Goal: Obtain resource: Download file/media

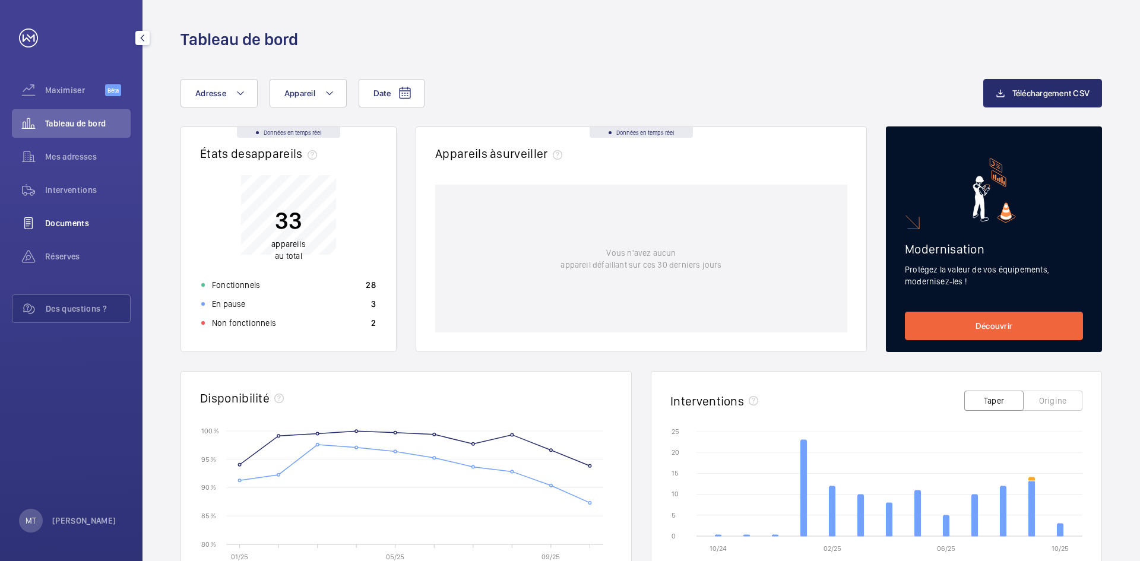
click at [66, 224] on font "Documents" at bounding box center [67, 224] width 44 height 10
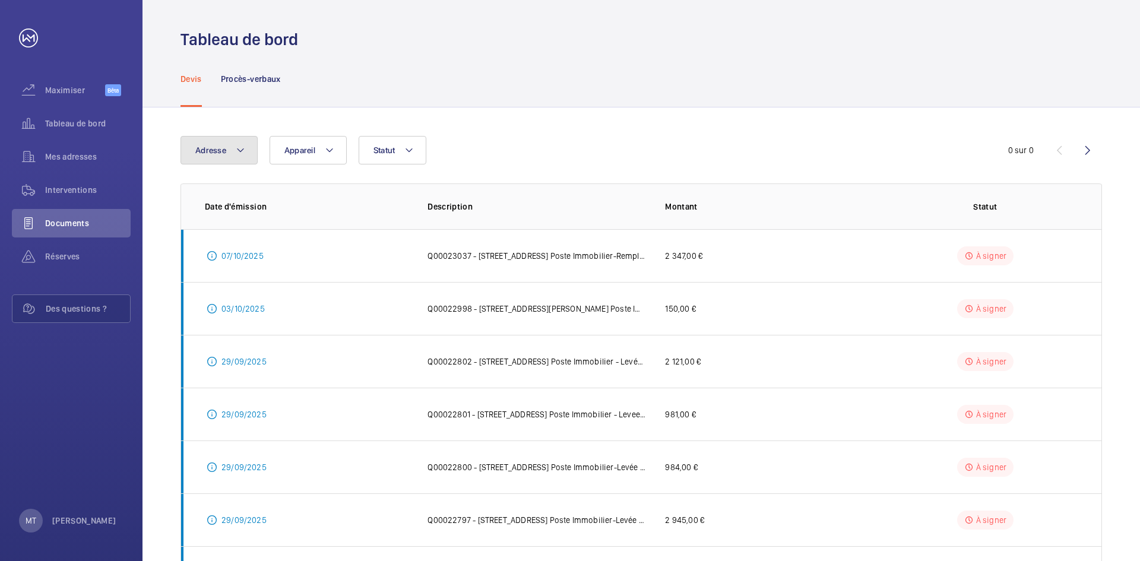
click at [238, 150] on mat-icon at bounding box center [241, 150] width 10 height 14
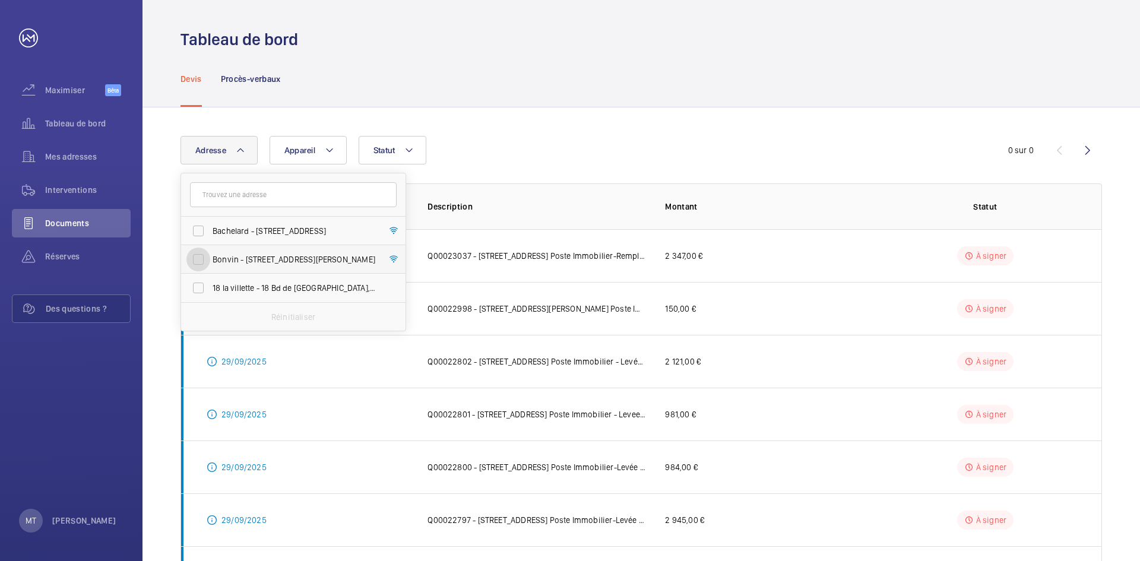
click at [201, 260] on input "Bonvin - [STREET_ADDRESS][PERSON_NAME]" at bounding box center [198, 260] width 24 height 24
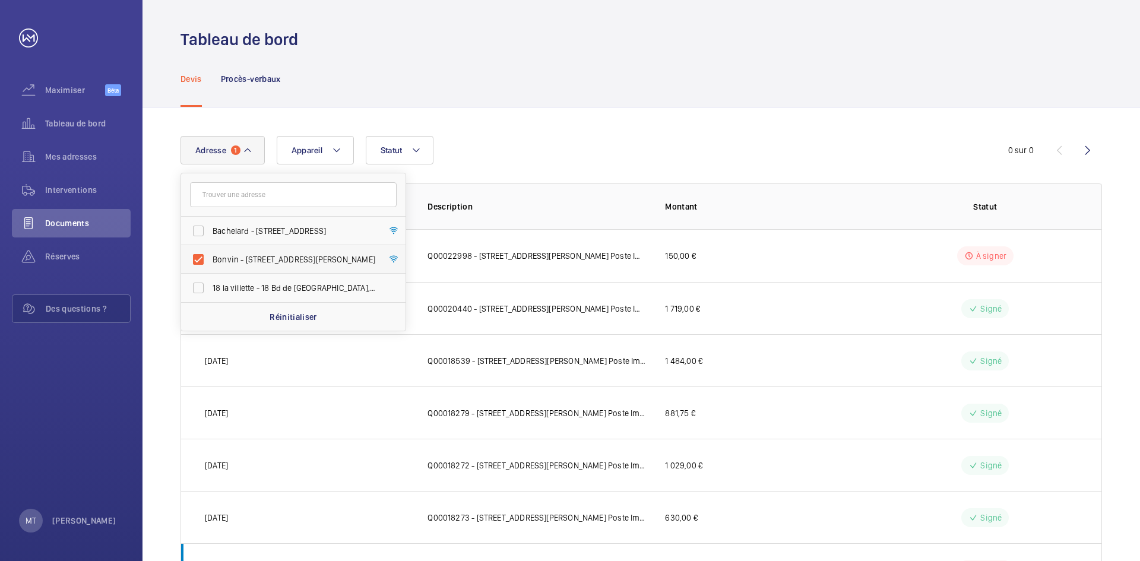
click at [299, 259] on font "Bonvin - [STREET_ADDRESS][PERSON_NAME]" at bounding box center [294, 260] width 163 height 10
click at [210, 259] on input "Bonvin - [STREET_ADDRESS][PERSON_NAME]" at bounding box center [198, 260] width 24 height 24
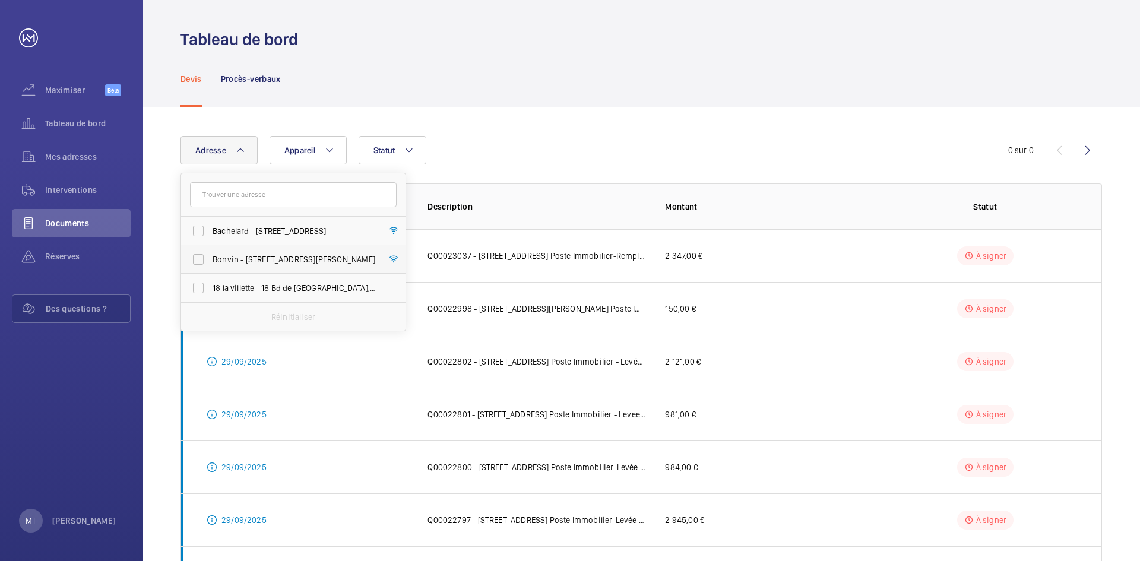
click at [324, 259] on font "Bonvin - [STREET_ADDRESS][PERSON_NAME]" at bounding box center [294, 260] width 163 height 10
click at [210, 259] on input "Bonvin - [STREET_ADDRESS][PERSON_NAME]" at bounding box center [198, 260] width 24 height 24
checkbox input "true"
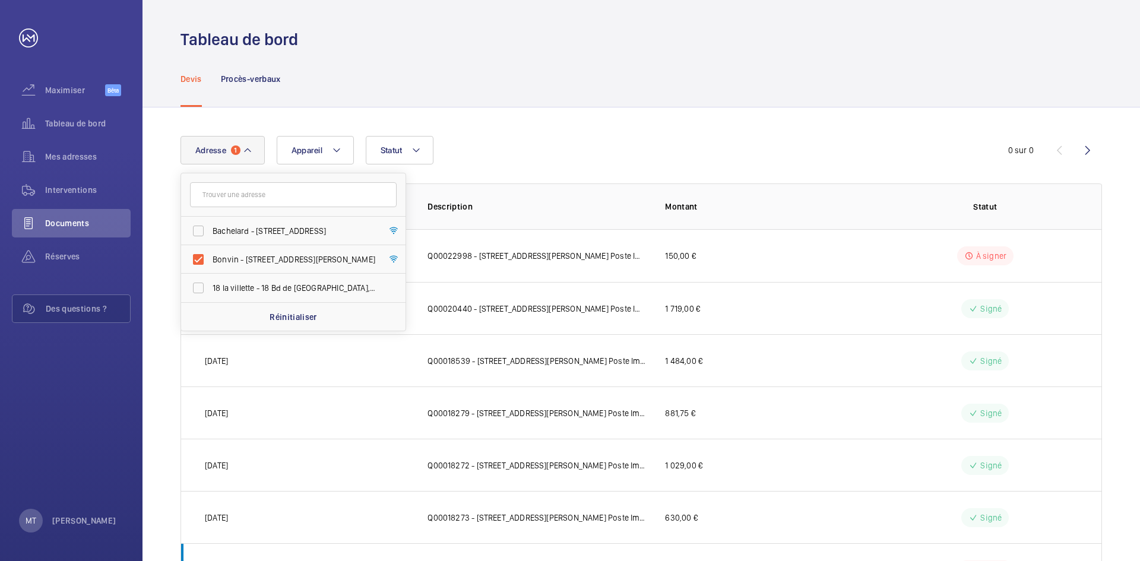
click at [587, 82] on div "Devis Procès-verbaux" at bounding box center [642, 78] width 922 height 56
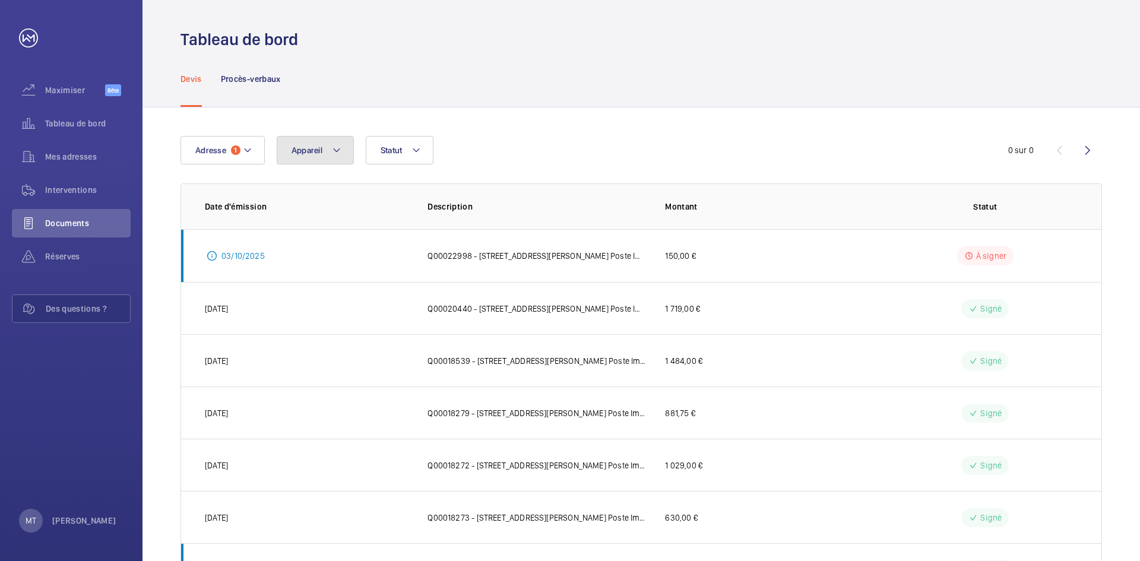
click at [343, 154] on button "Appareil" at bounding box center [315, 150] width 77 height 29
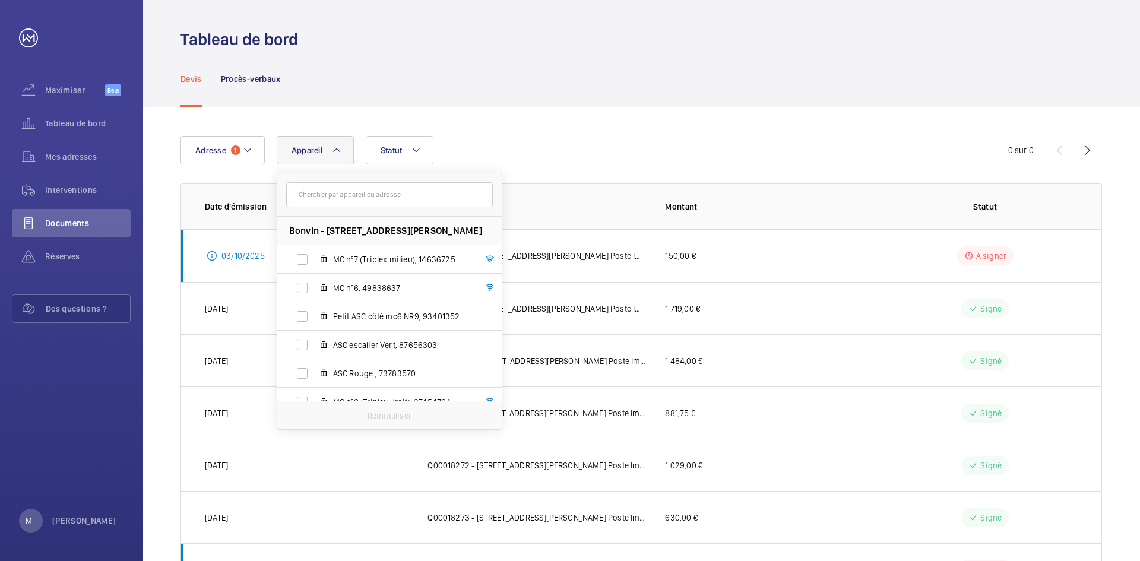
click at [511, 151] on div "Adresse 1 Appareil Bonvin - [STREET_ADDRESS][PERSON_NAME] (Triplex milieu), 146…" at bounding box center [570, 150] width 779 height 29
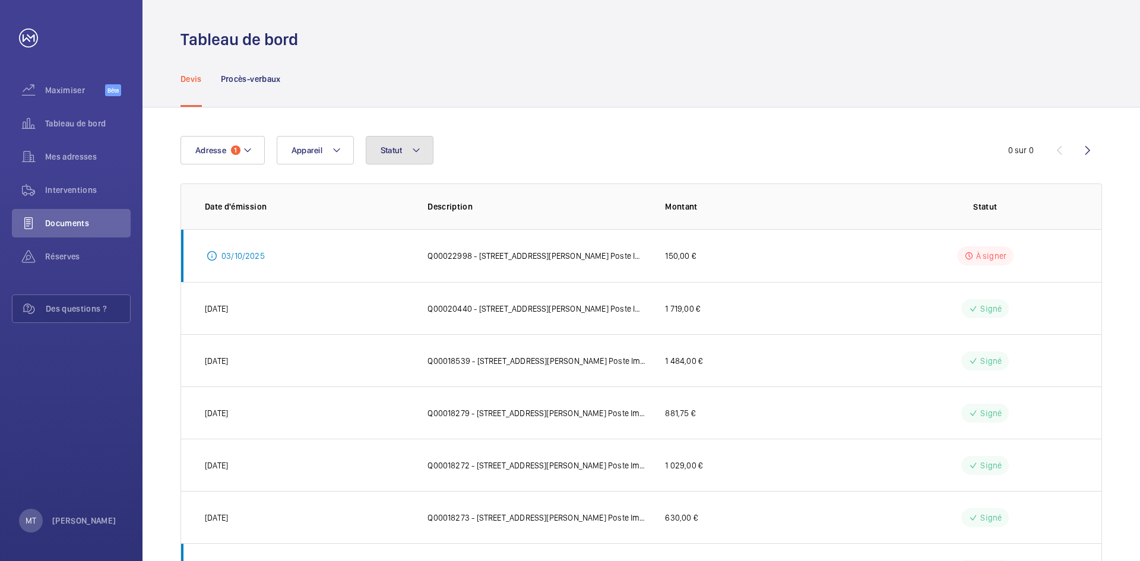
click at [432, 152] on button "Statut" at bounding box center [400, 150] width 68 height 29
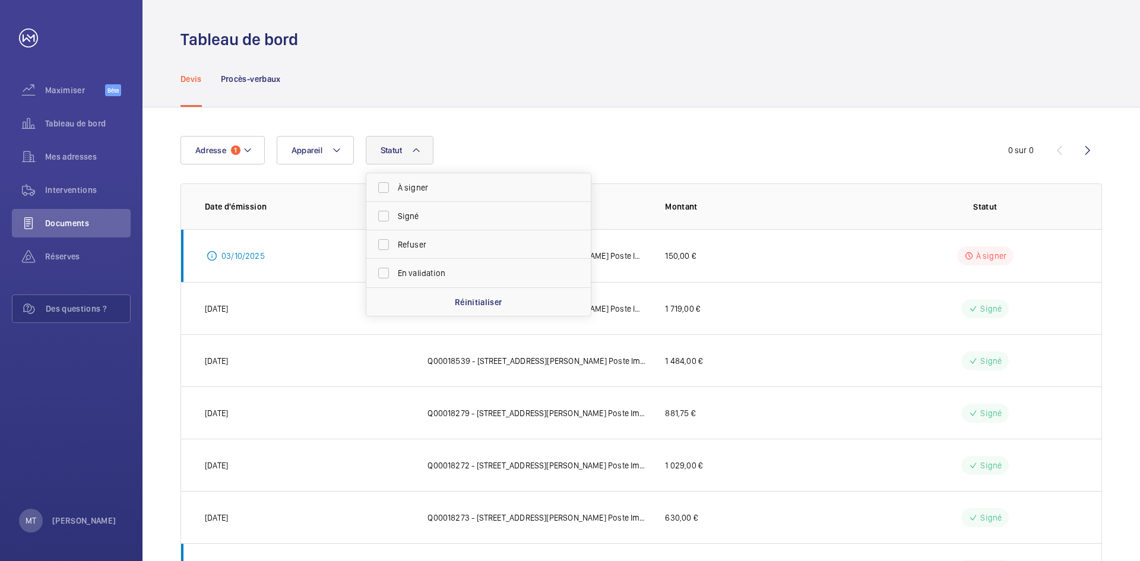
click at [1024, 131] on div "Adresse 1 Appareil Statut À signer Signé Refuser En validation Réinitialiser 0 …" at bounding box center [642, 444] width 998 height 674
click at [544, 255] on font "Q00022998 - [STREET_ADDRESS][PERSON_NAME] Poste Immobilier-Panne facturable du …" at bounding box center [600, 256] width 345 height 10
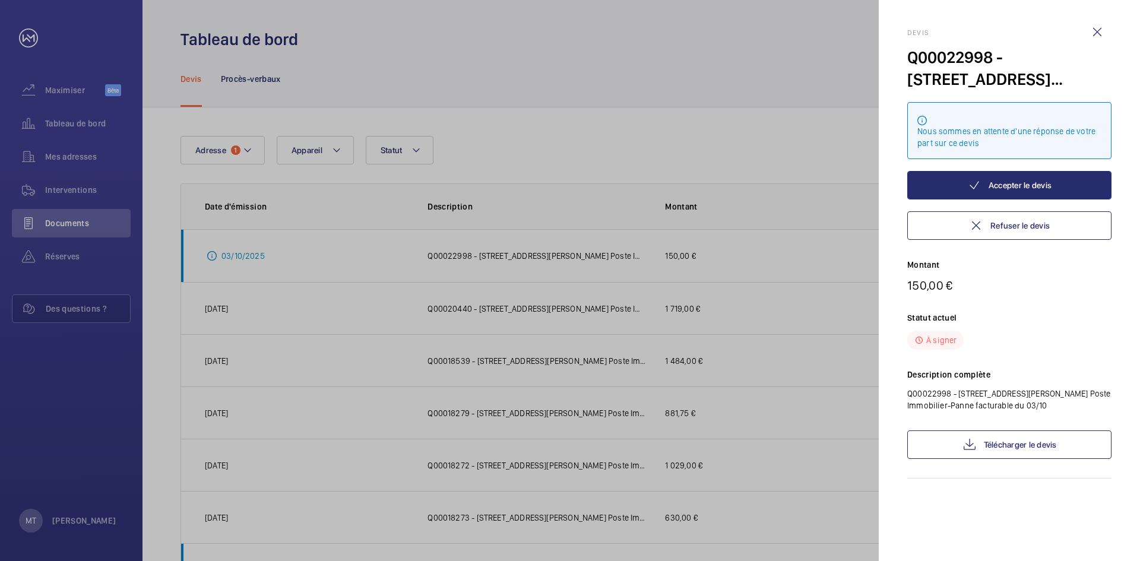
click at [593, 61] on div at bounding box center [570, 280] width 1140 height 561
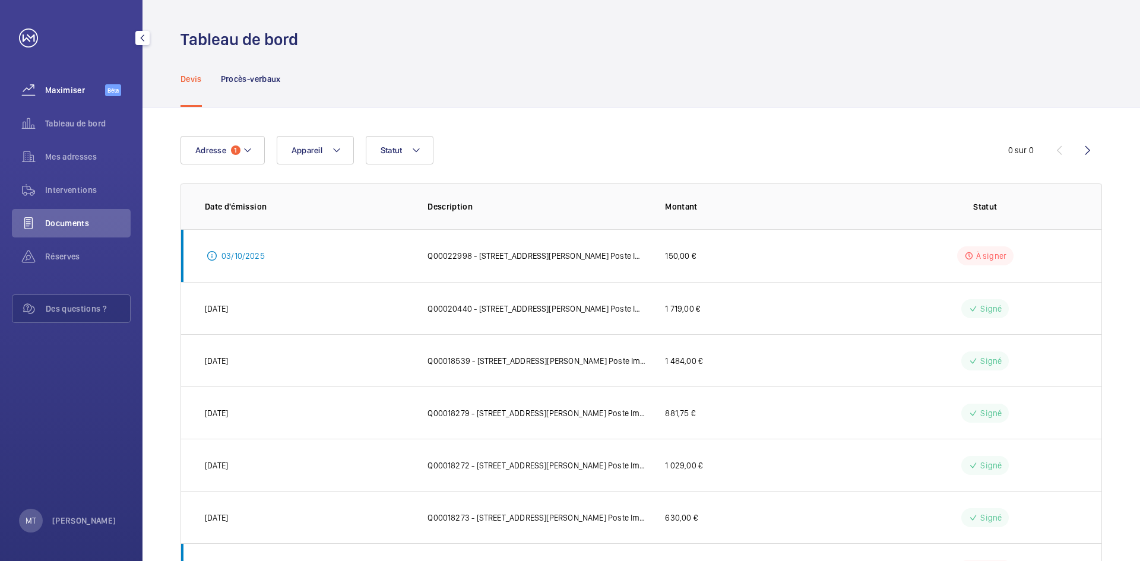
click at [63, 94] on font "Maximiser" at bounding box center [65, 91] width 40 height 10
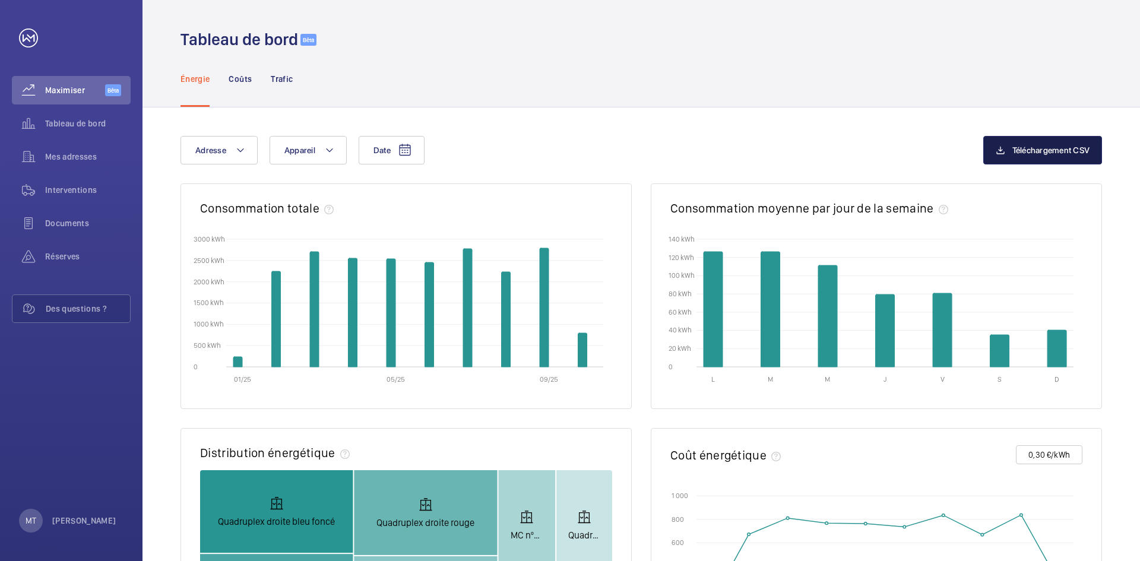
click at [1044, 151] on font "Téléchargement CSV" at bounding box center [1051, 150] width 78 height 10
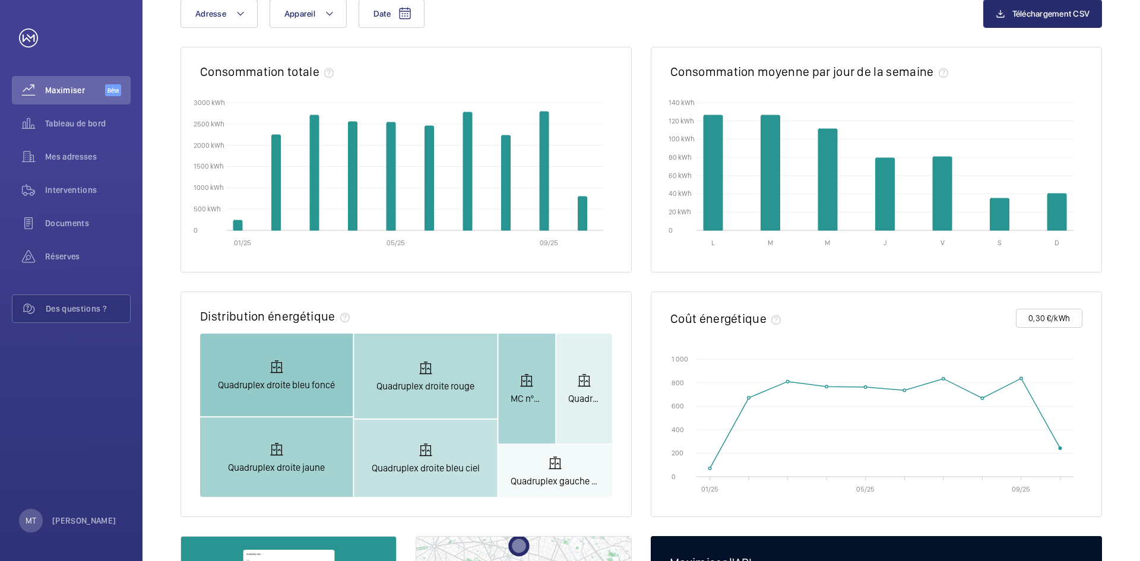
scroll to position [297, 0]
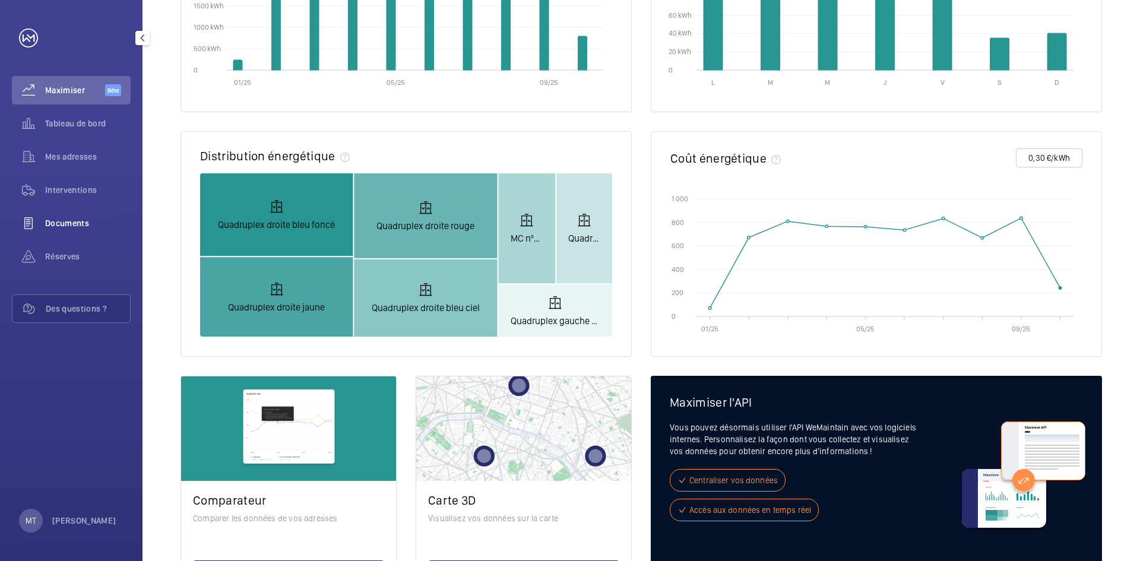
click at [53, 220] on font "Documents" at bounding box center [67, 224] width 44 height 10
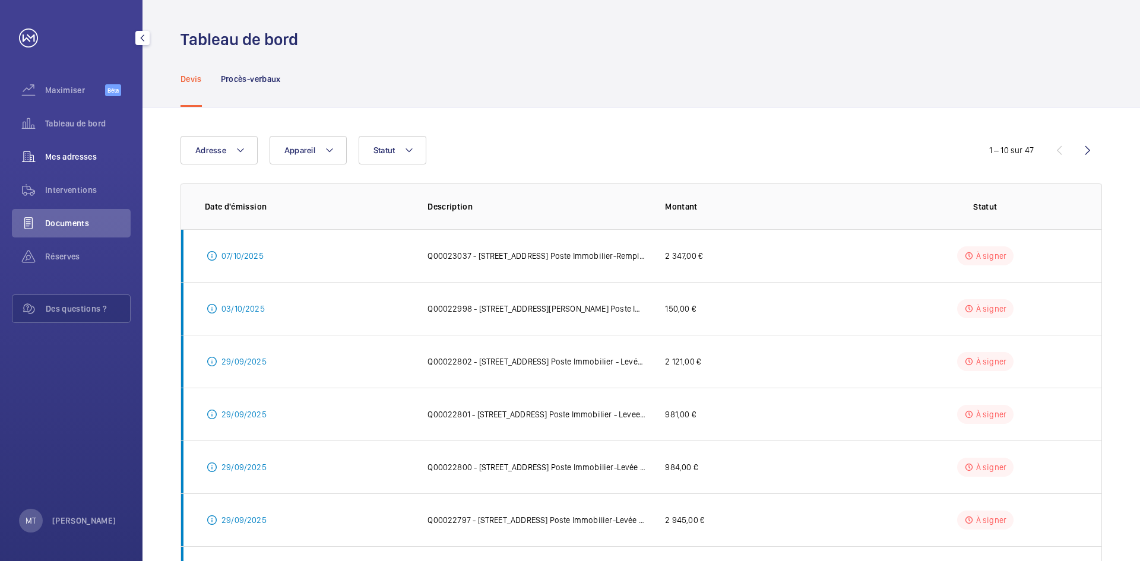
click at [81, 157] on font "Mes adresses" at bounding box center [71, 157] width 52 height 10
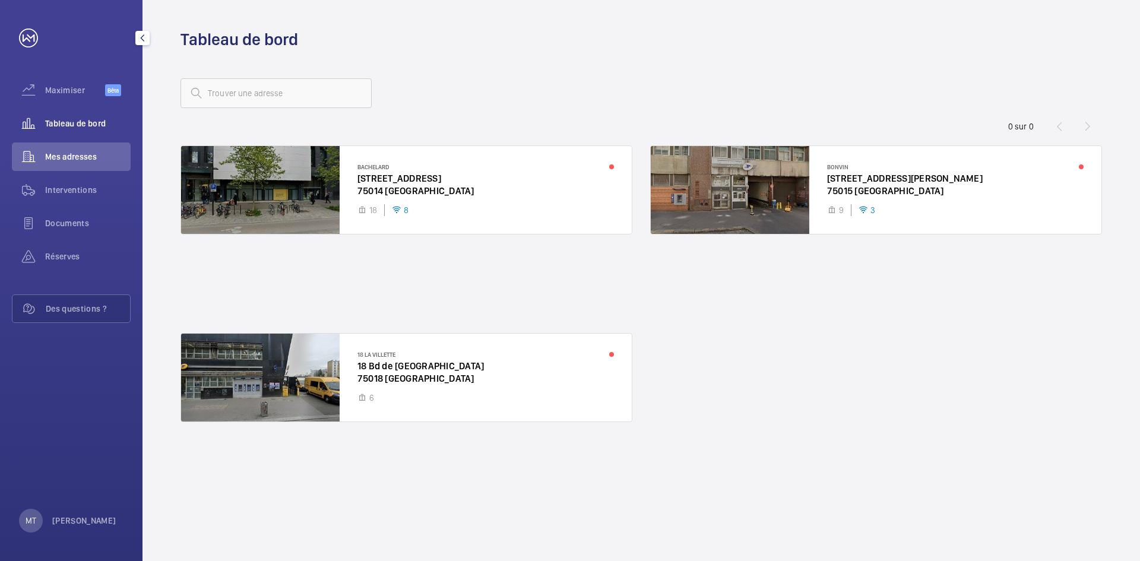
click at [65, 119] on font "Tableau de bord" at bounding box center [75, 124] width 61 height 10
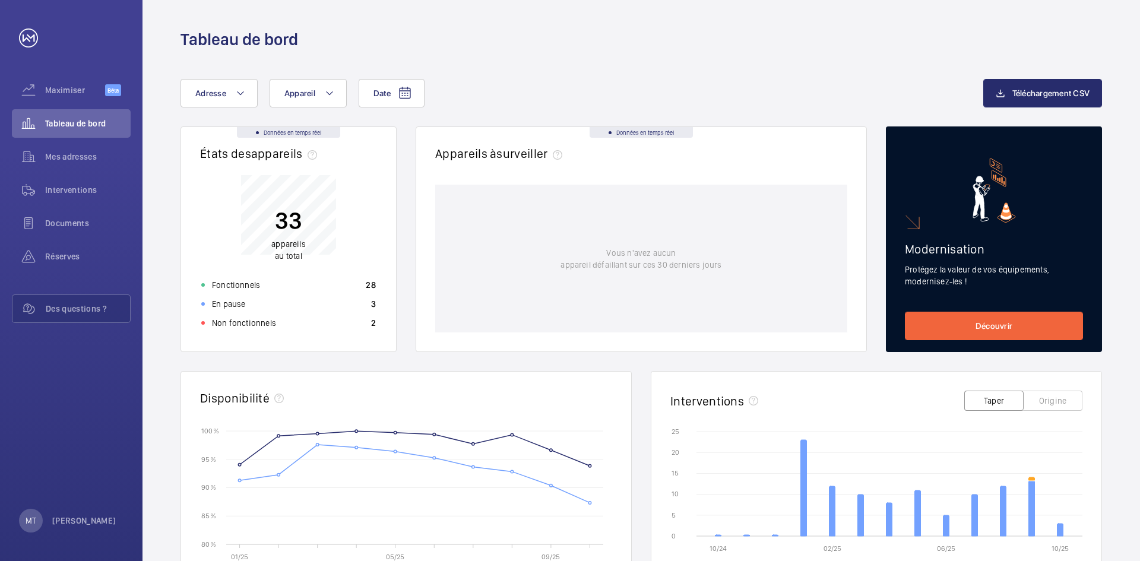
scroll to position [297, 0]
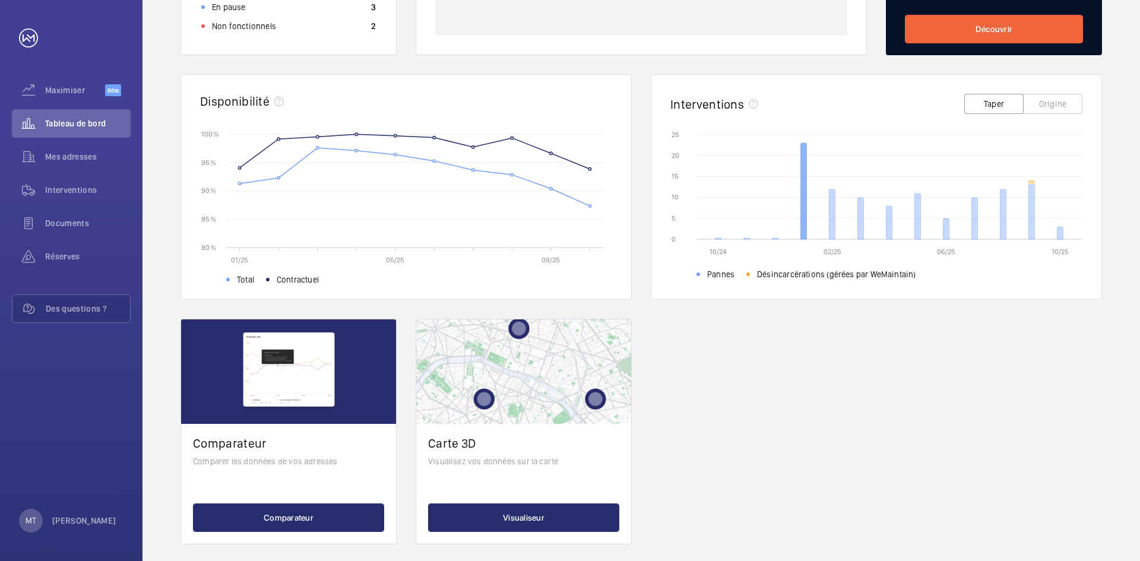
click at [803, 197] on icon at bounding box center [804, 191] width 6 height 96
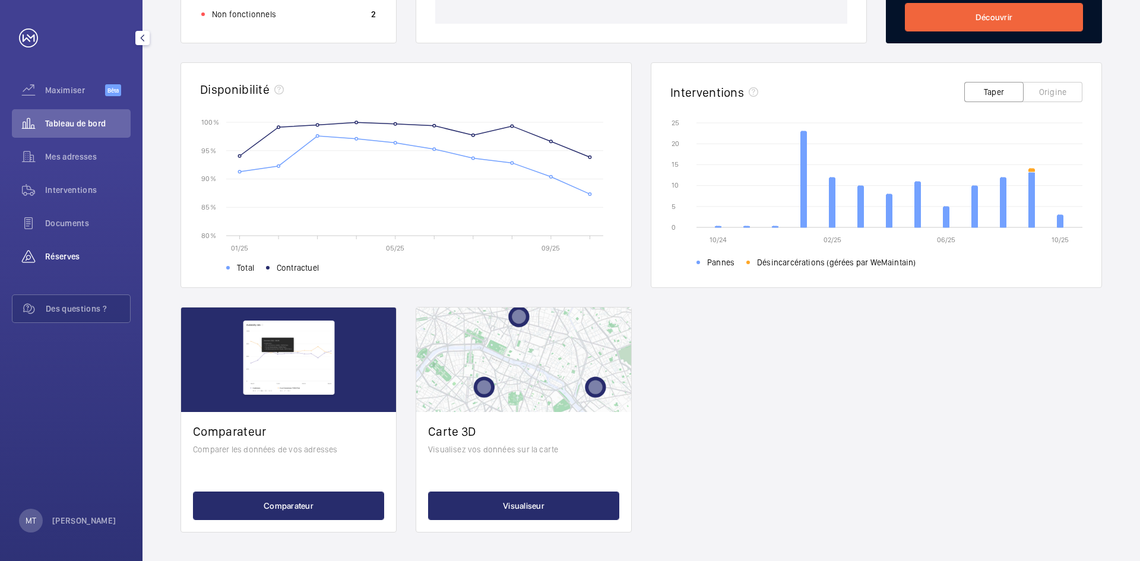
click at [63, 251] on span "Réserves" at bounding box center [88, 257] width 86 height 12
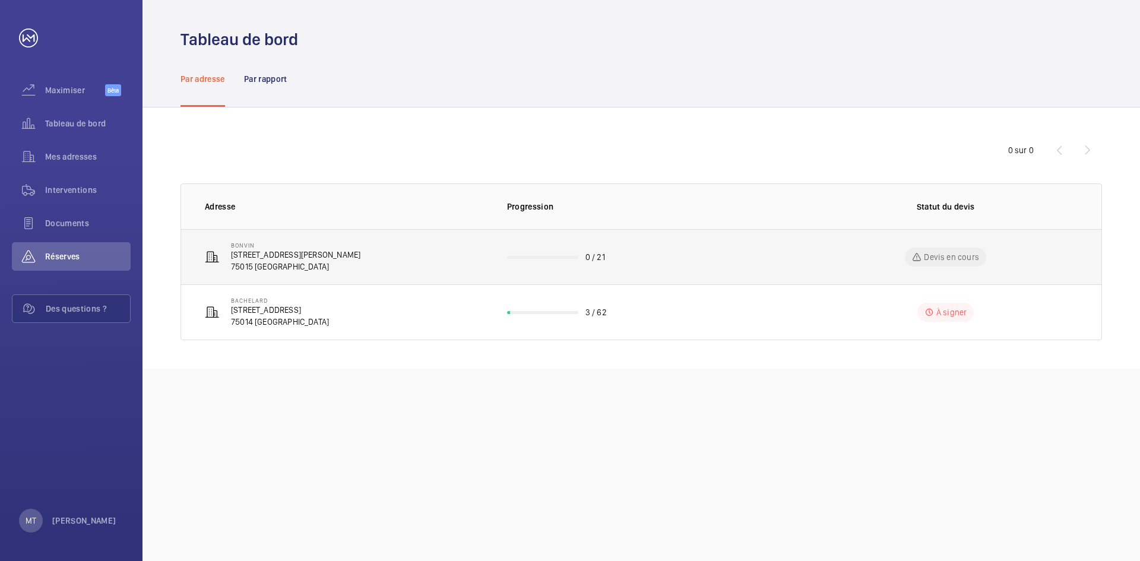
click at [258, 250] on font "[STREET_ADDRESS][PERSON_NAME]" at bounding box center [295, 255] width 129 height 10
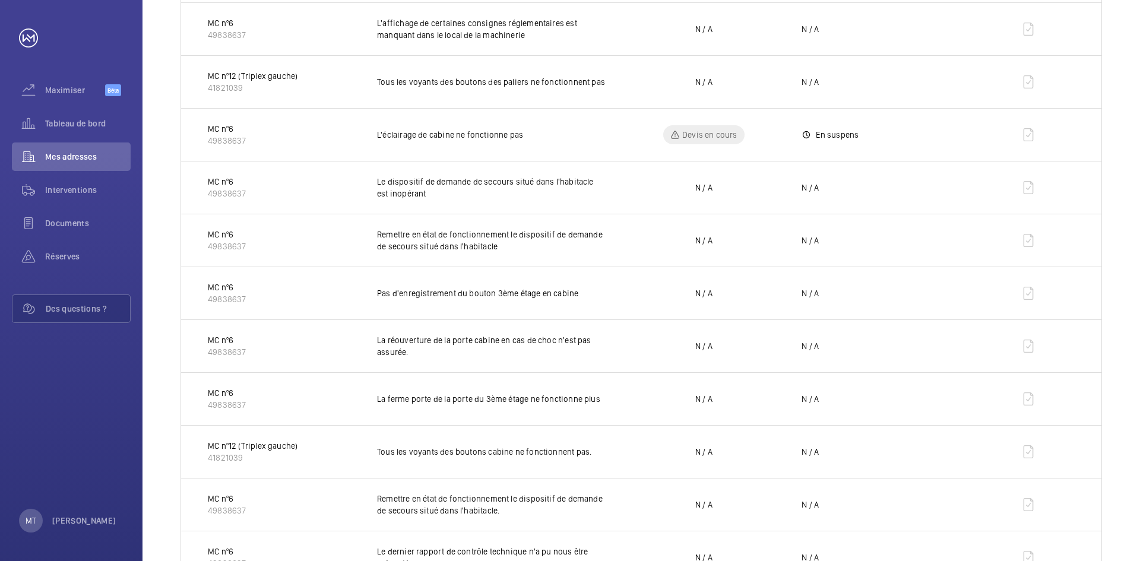
scroll to position [794, 0]
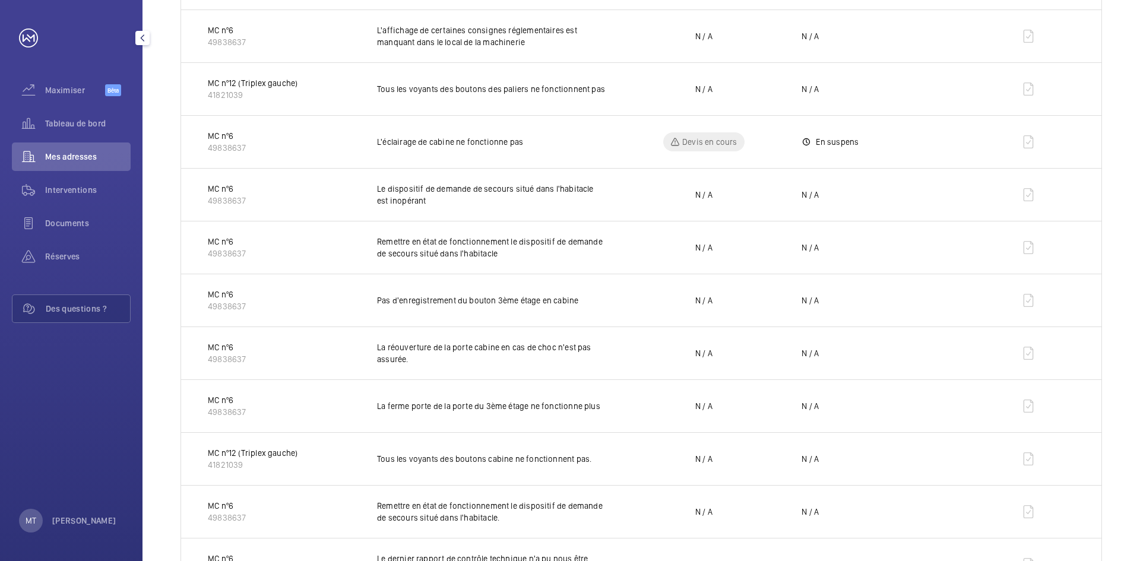
click at [29, 44] on link at bounding box center [28, 38] width 19 height 19
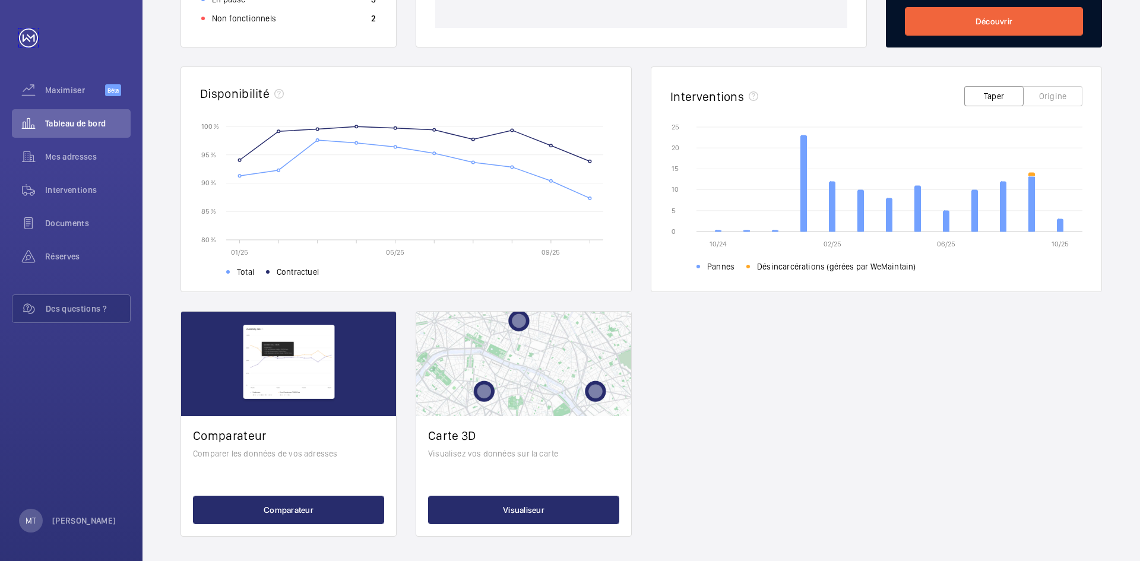
scroll to position [309, 0]
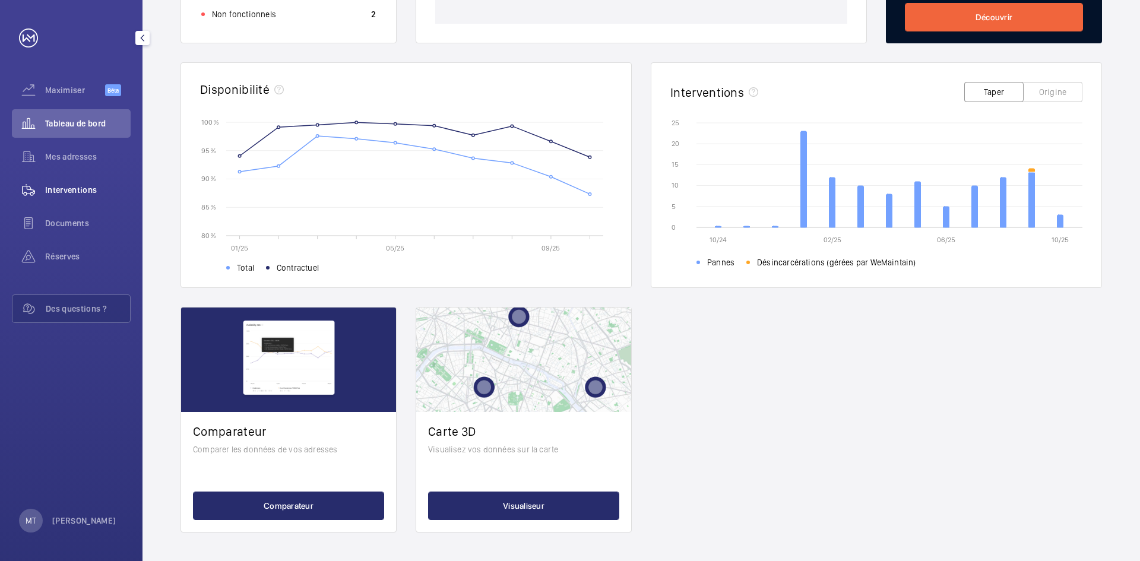
click at [69, 192] on font "Interventions" at bounding box center [71, 190] width 52 height 10
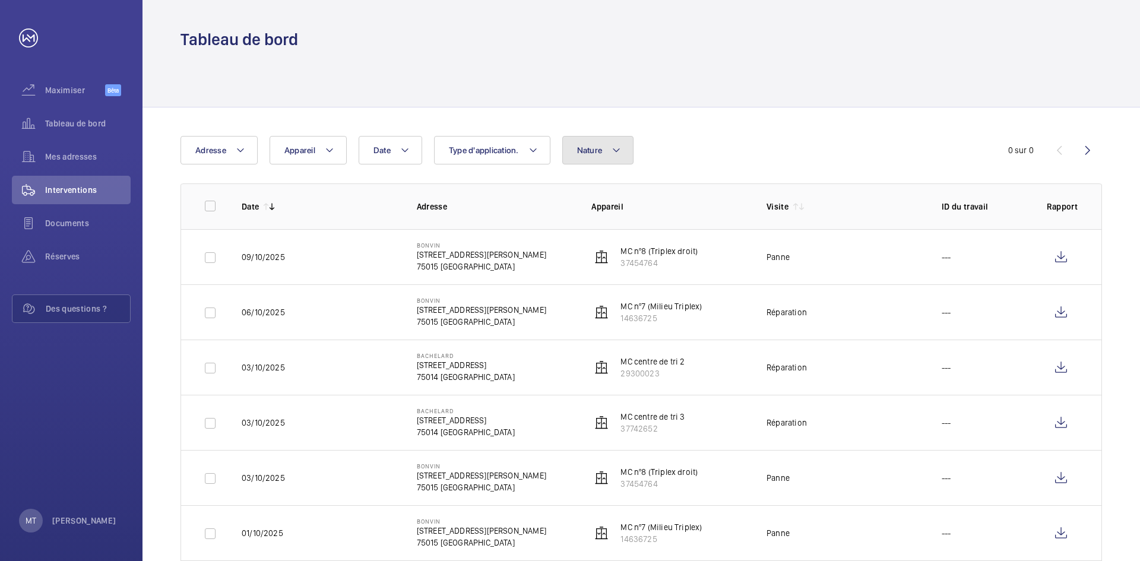
click at [606, 153] on button "Nature" at bounding box center [598, 150] width 72 height 29
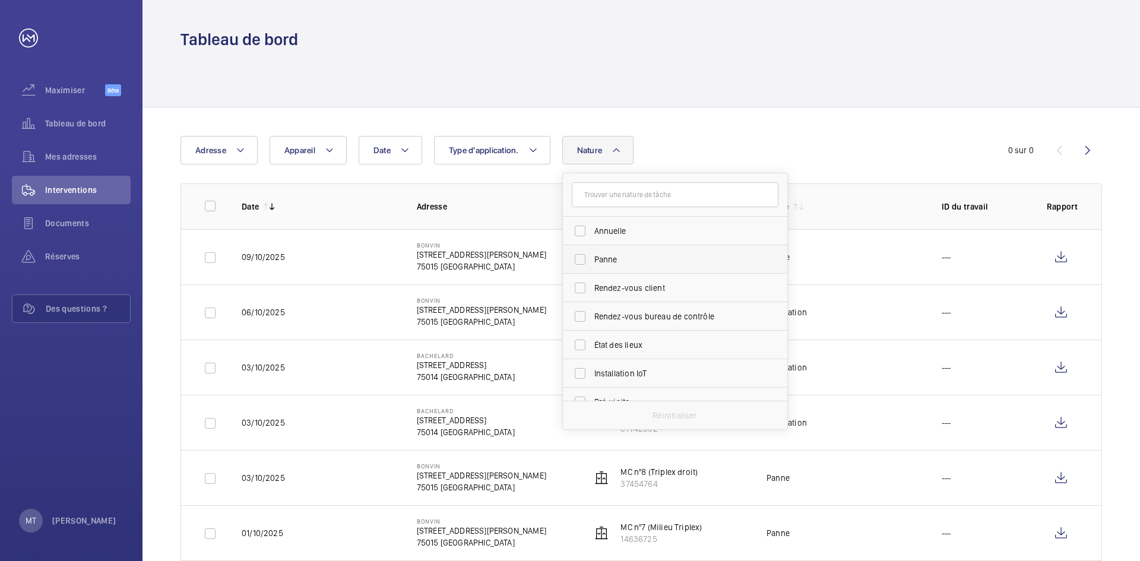
click at [782, 248] on li "Panne" at bounding box center [675, 259] width 224 height 29
click at [614, 257] on font "Panne" at bounding box center [605, 260] width 23 height 10
click at [592, 257] on input "Panne" at bounding box center [580, 260] width 24 height 24
checkbox input "true"
click at [782, 71] on div at bounding box center [642, 78] width 922 height 56
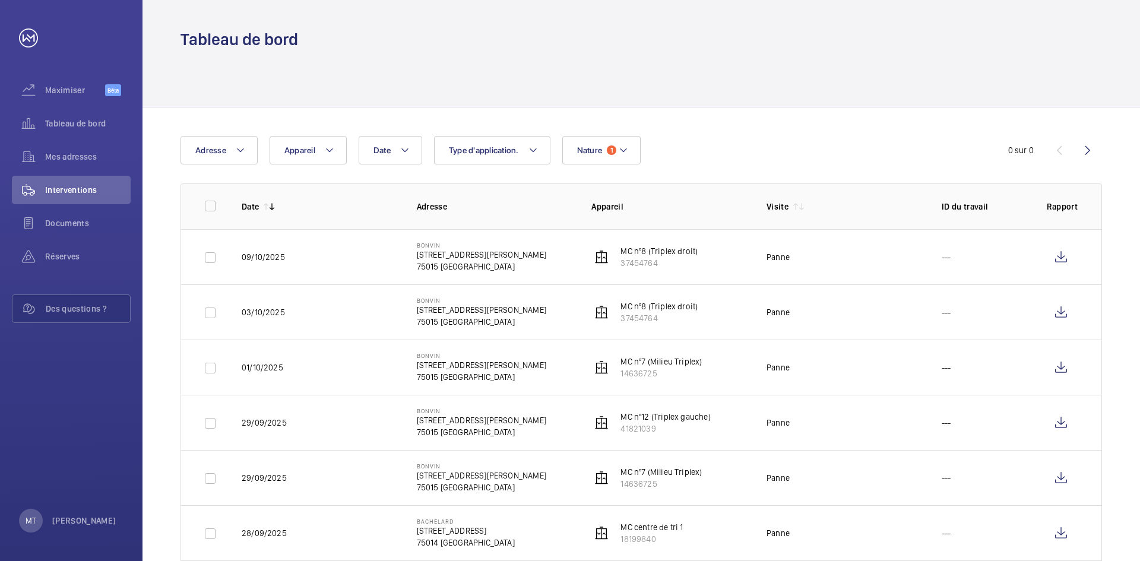
click at [820, 37] on div "Tableau de bord" at bounding box center [642, 40] width 922 height 22
click at [619, 149] on mat-icon at bounding box center [624, 150] width 10 height 14
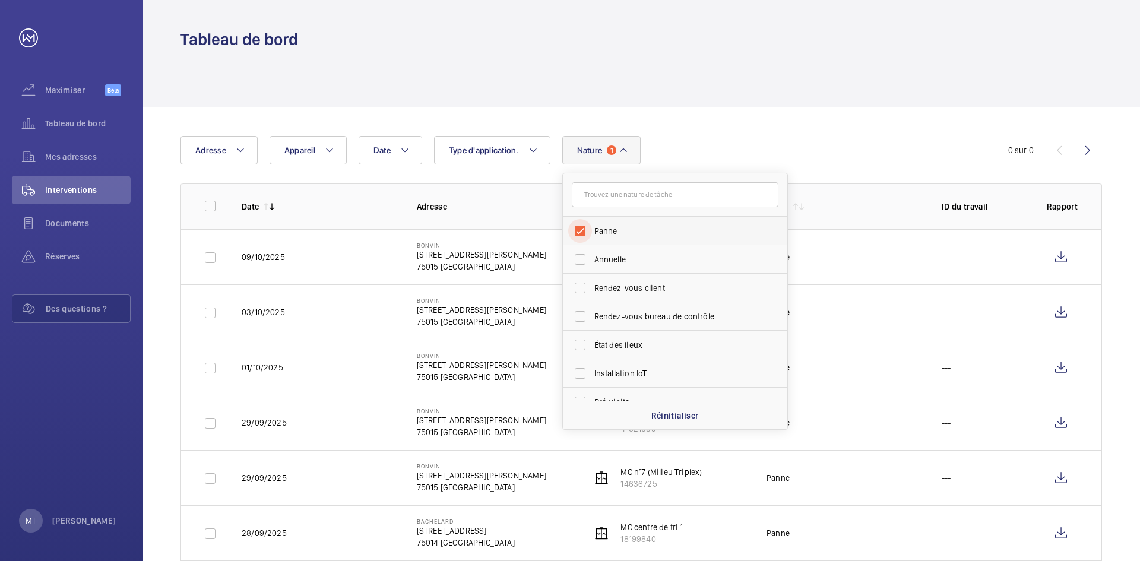
click at [584, 232] on input "Panne" at bounding box center [580, 231] width 24 height 24
checkbox input "false"
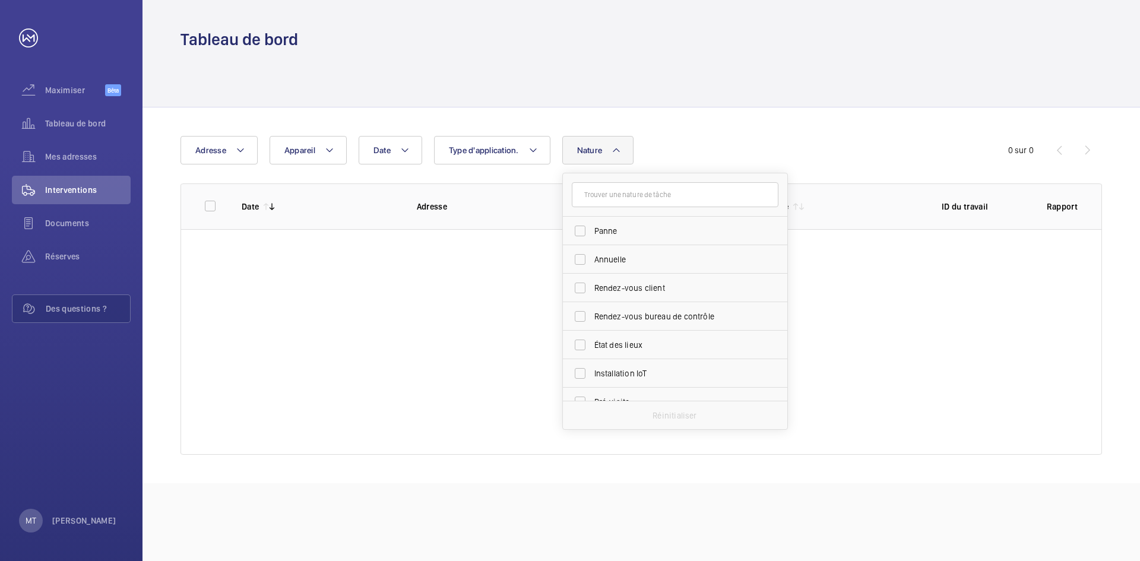
click at [732, 138] on div "Date Adresse Appareil Type d'application. Nature [PERSON_NAME] Rendez-vous clie…" at bounding box center [570, 150] width 779 height 29
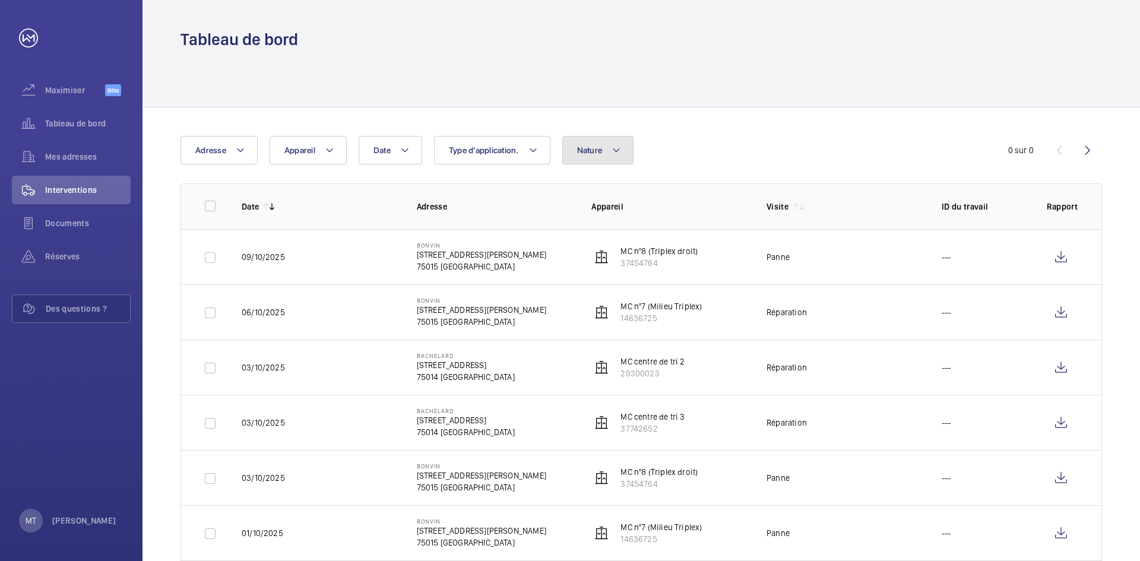
click at [612, 147] on mat-icon at bounding box center [617, 150] width 10 height 14
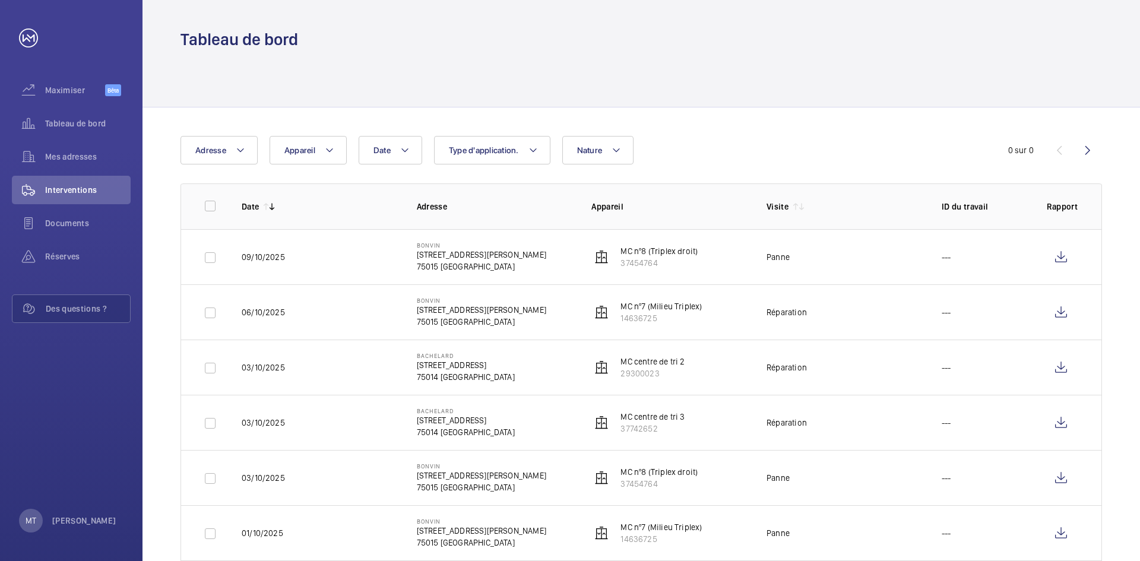
click at [907, 66] on div at bounding box center [642, 78] width 922 height 56
click at [619, 158] on button "Nature" at bounding box center [598, 150] width 72 height 29
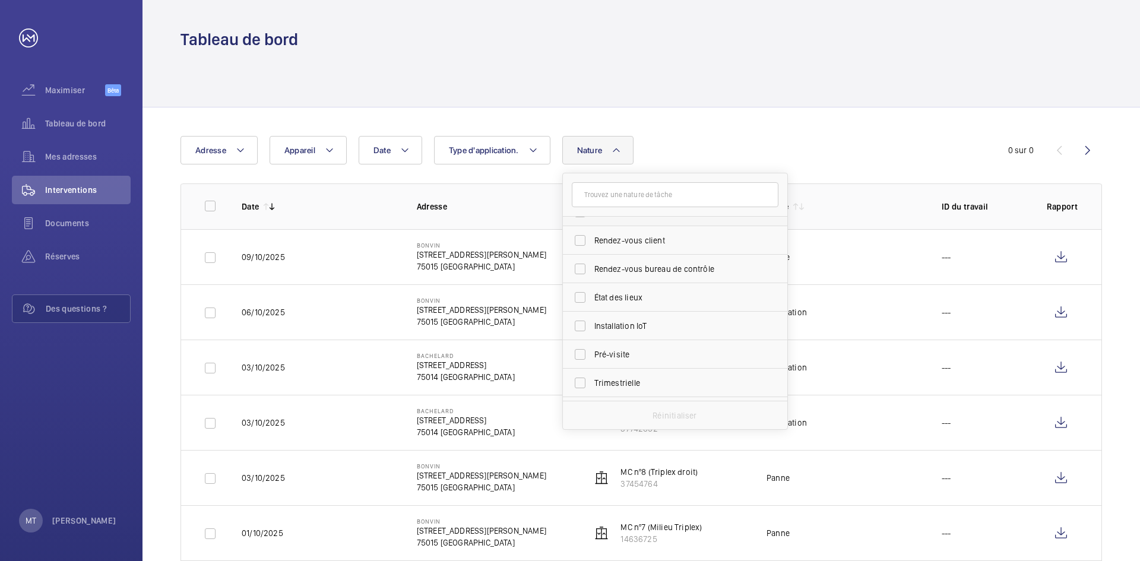
scroll to position [119, 0]
click at [604, 222] on span "État des lieux" at bounding box center [675, 226] width 163 height 12
click at [592, 222] on input "État des lieux" at bounding box center [580, 226] width 24 height 24
checkbox input "true"
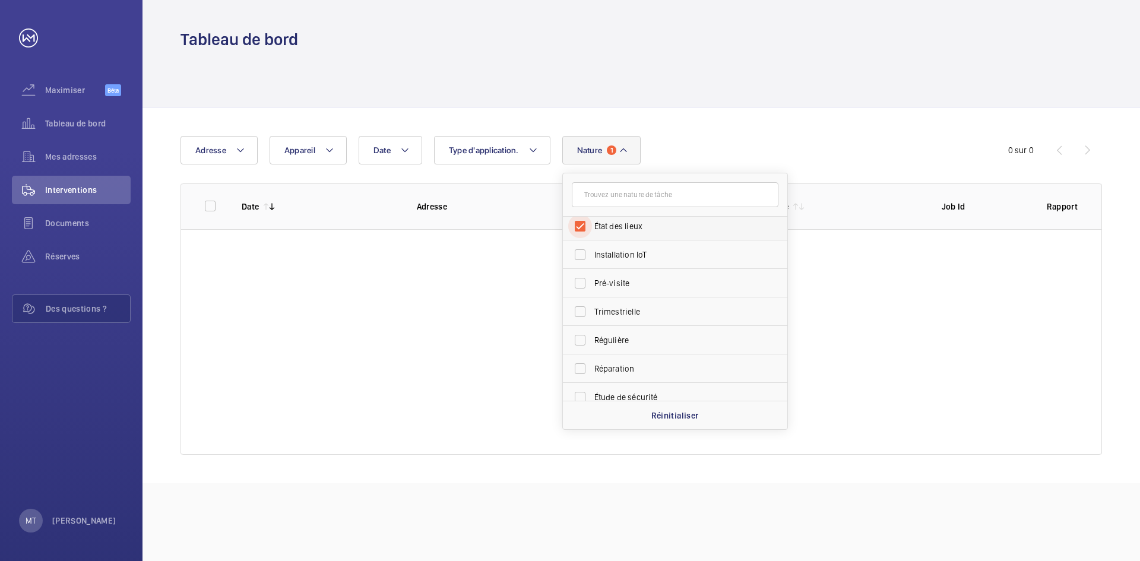
scroll to position [116, 0]
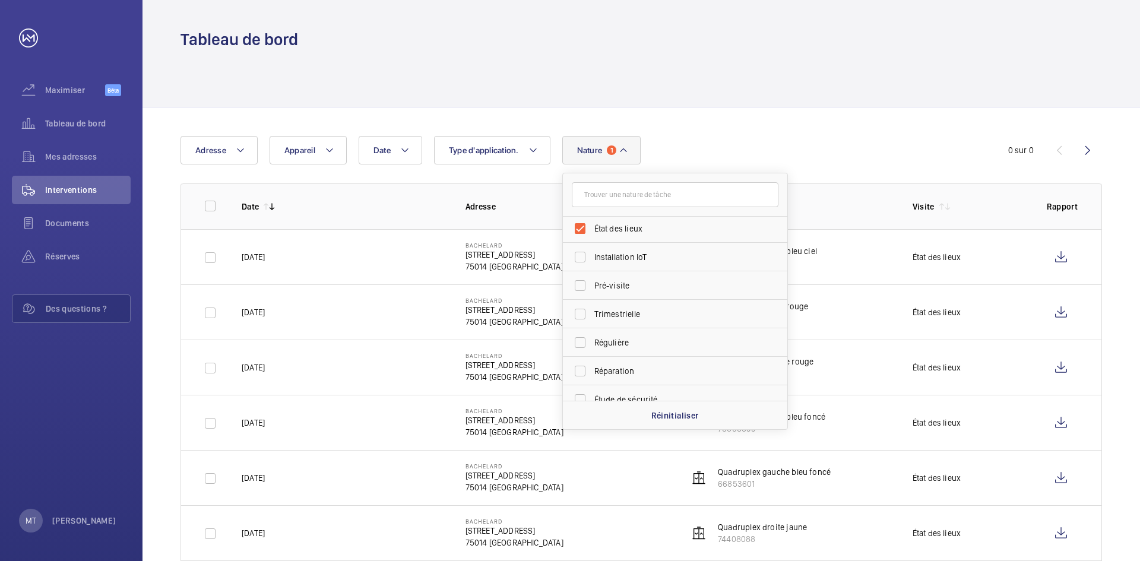
click at [758, 89] on div at bounding box center [642, 78] width 922 height 56
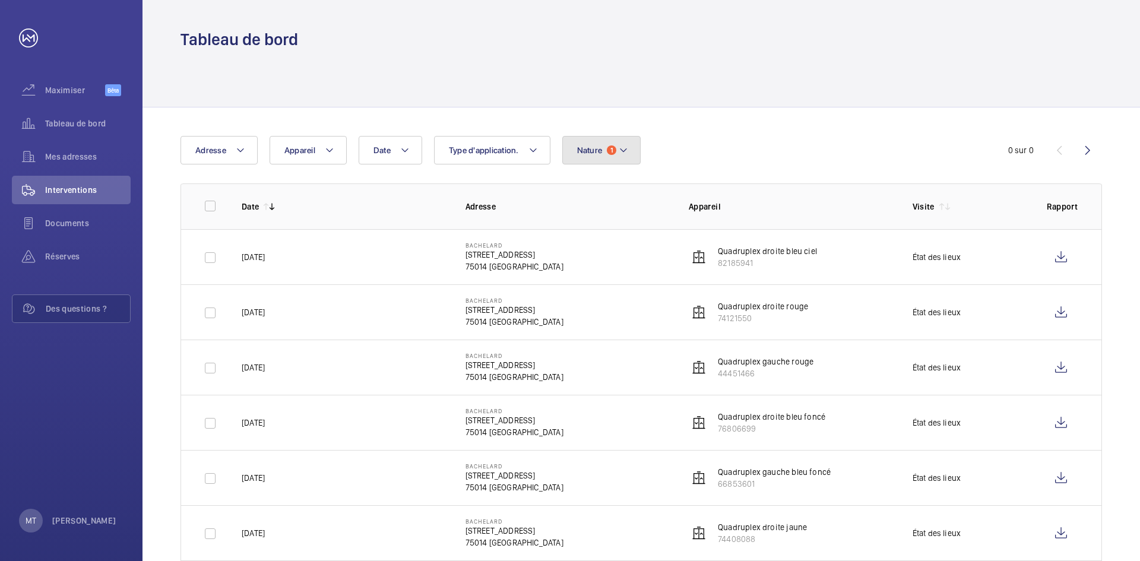
click at [627, 153] on mat-icon at bounding box center [624, 150] width 10 height 14
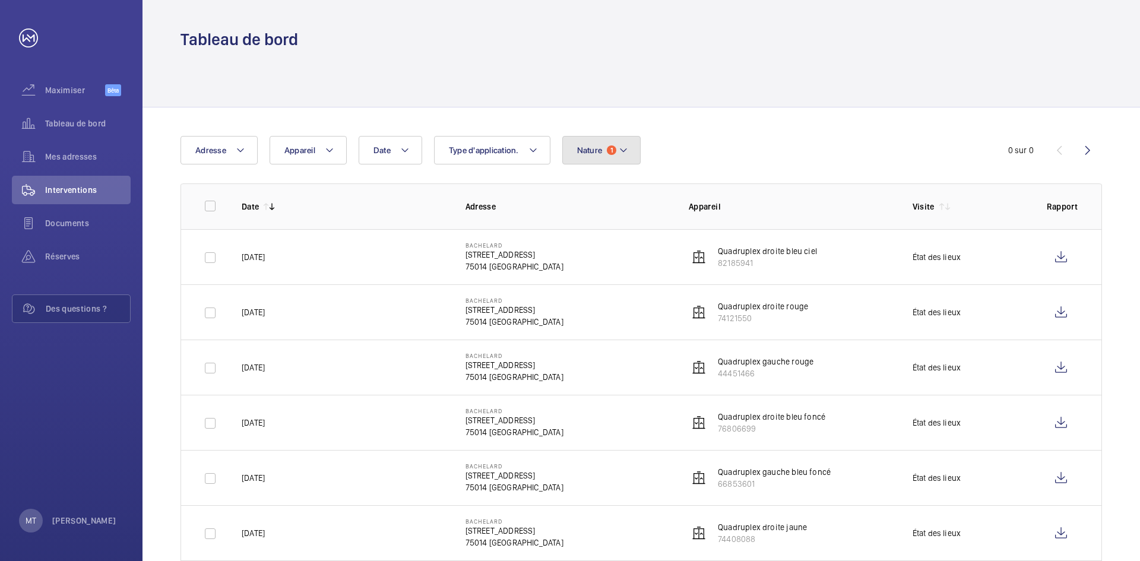
click at [623, 150] on mat-icon at bounding box center [624, 150] width 10 height 14
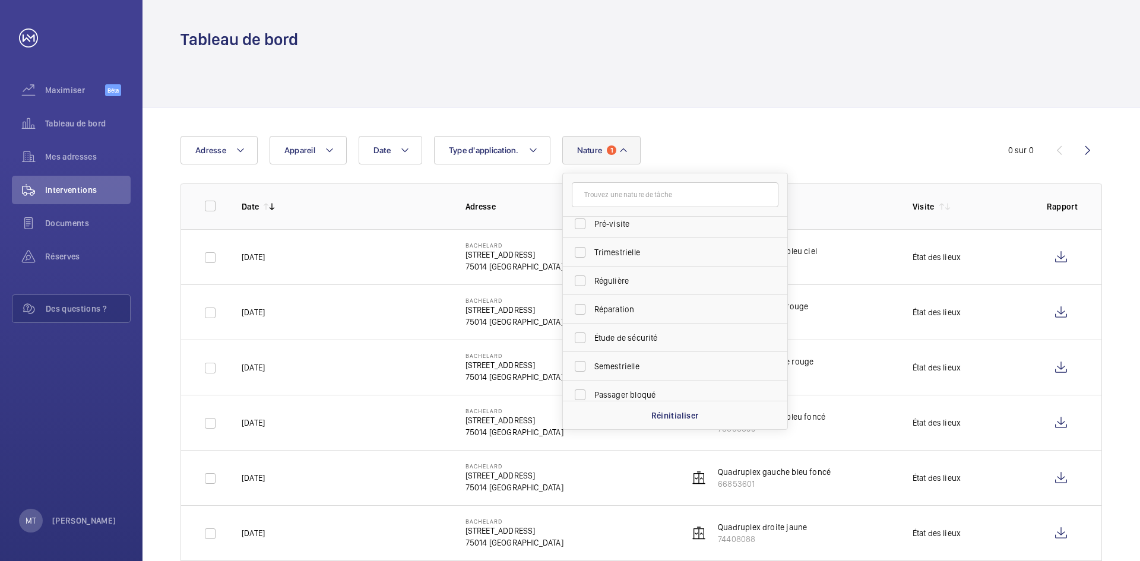
scroll to position [186, 0]
click at [615, 331] on span "Étude de sécurité" at bounding box center [675, 330] width 163 height 12
click at [592, 331] on input "Étude de sécurité" at bounding box center [580, 330] width 24 height 24
checkbox input "true"
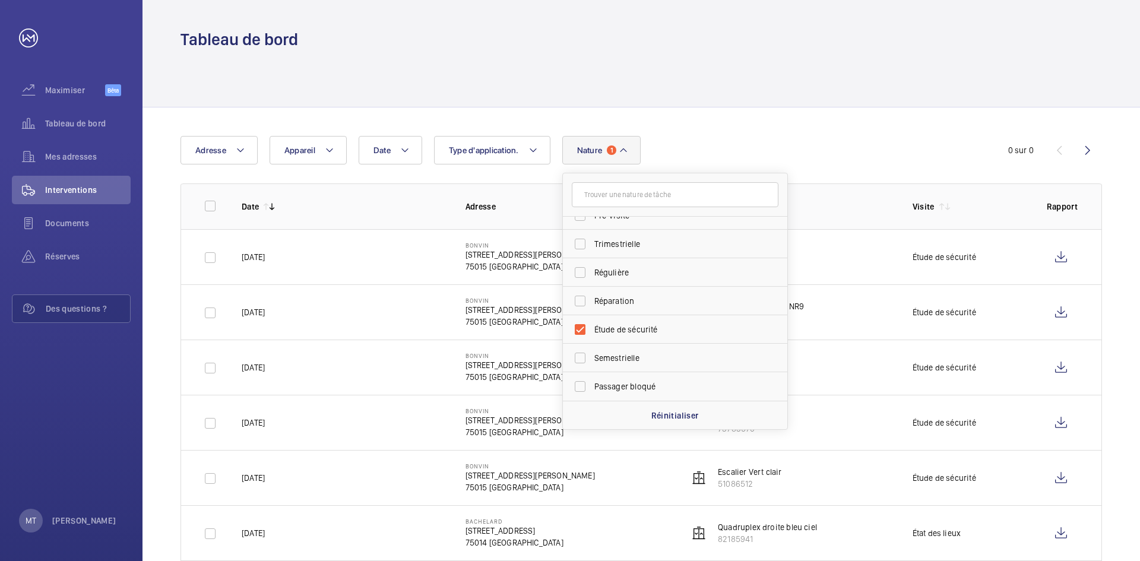
click at [724, 107] on div at bounding box center [642, 78] width 998 height 57
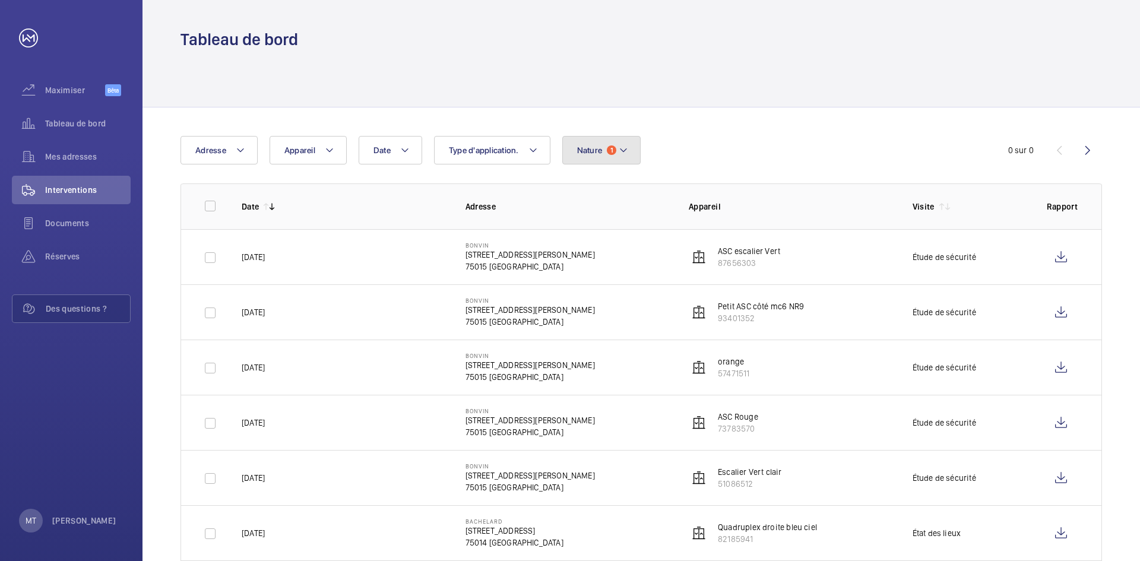
click at [634, 156] on button "Nature 1" at bounding box center [601, 150] width 79 height 29
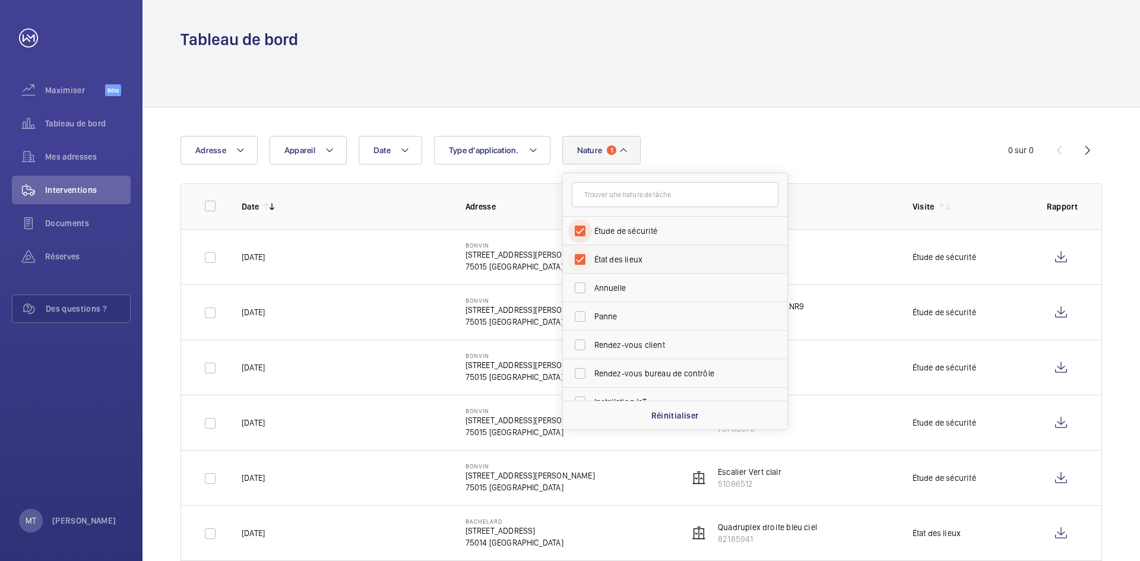
drag, startPoint x: 582, startPoint y: 227, endPoint x: 582, endPoint y: 268, distance: 40.4
click at [582, 227] on input "Étude de sécurité" at bounding box center [580, 231] width 24 height 24
checkbox input "false"
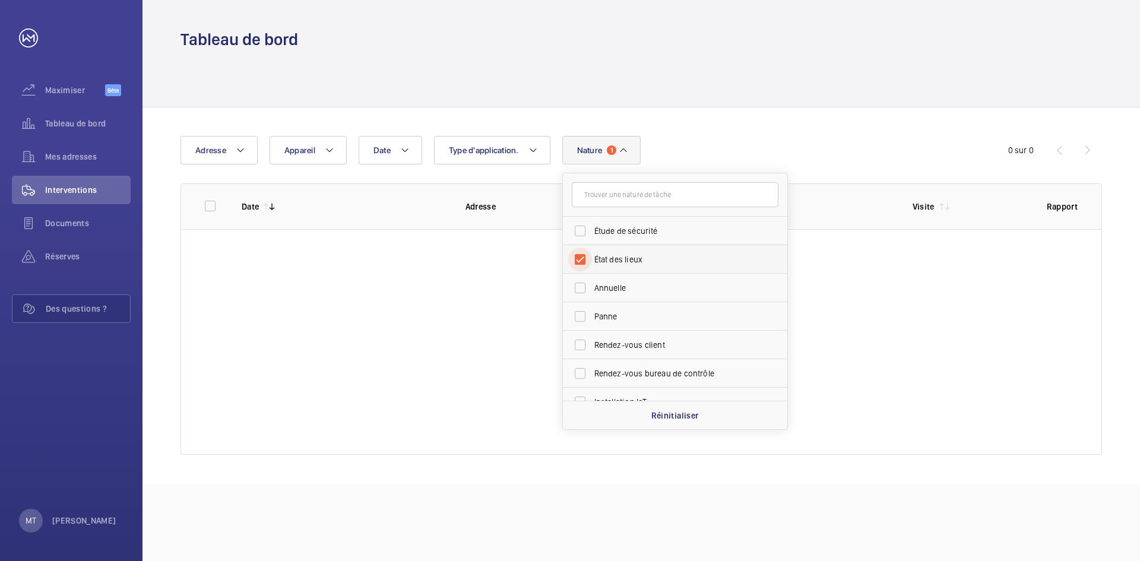
click at [582, 262] on input "État des lieux" at bounding box center [580, 260] width 24 height 24
checkbox input "false"
click at [741, 80] on div at bounding box center [642, 78] width 922 height 56
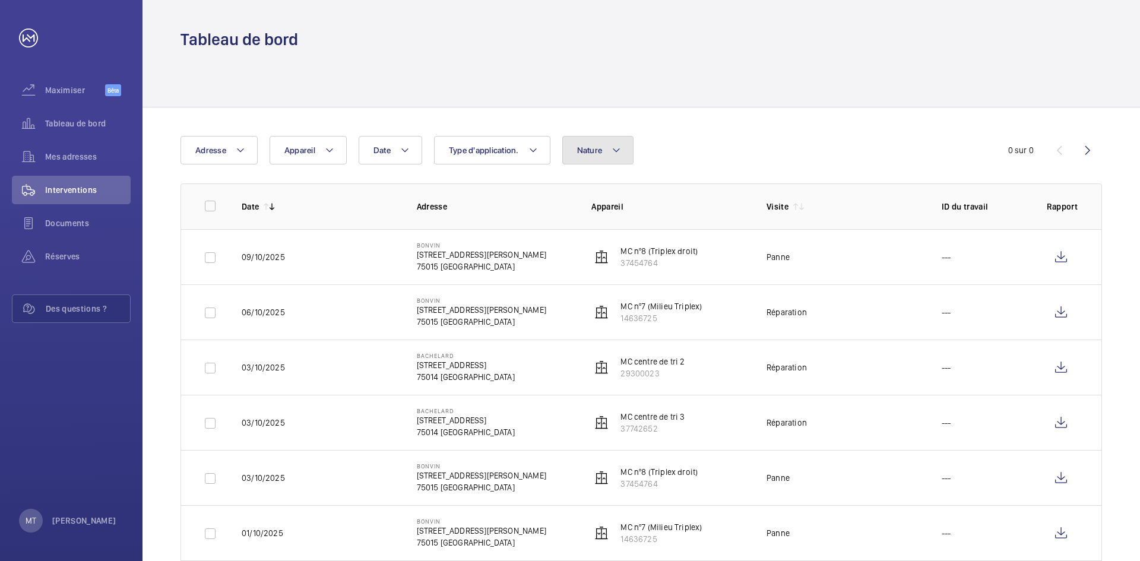
click at [613, 153] on mat-icon at bounding box center [617, 150] width 10 height 14
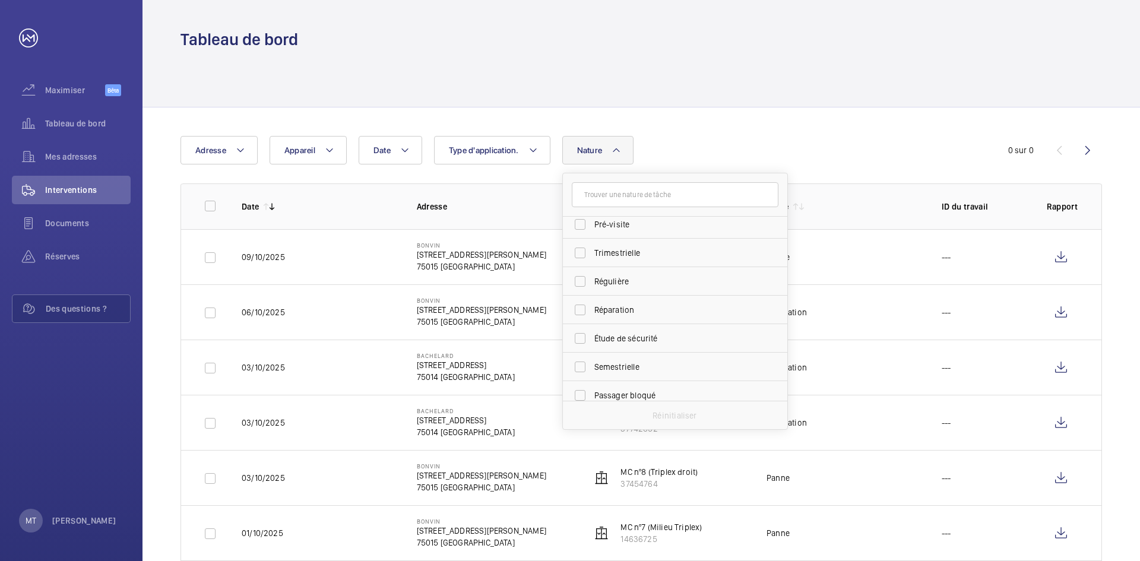
scroll to position [186, 0]
click at [906, 80] on div at bounding box center [642, 78] width 922 height 56
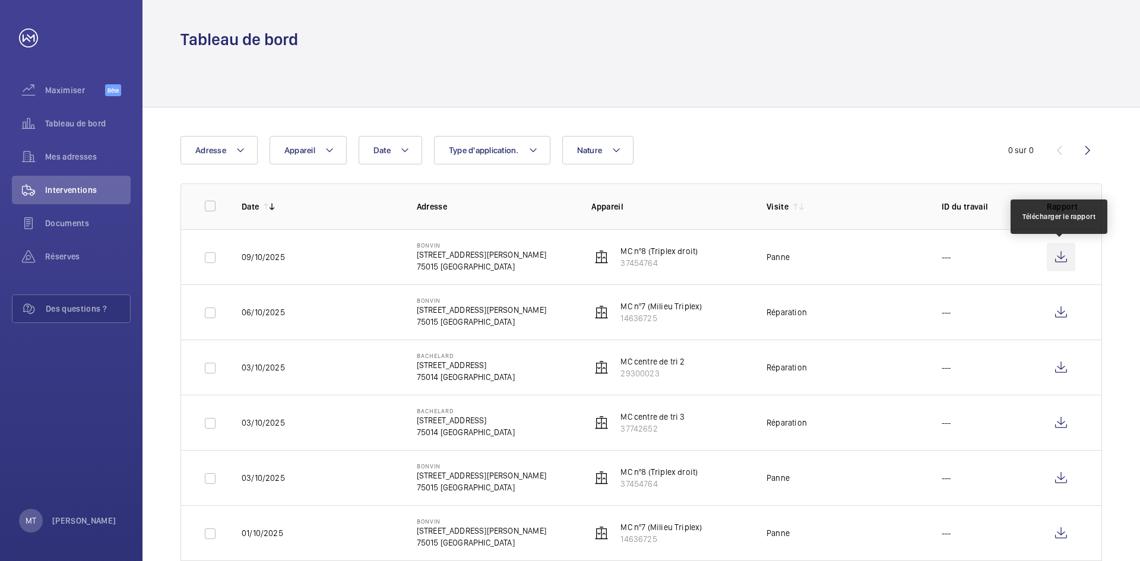
click at [1062, 264] on wm-front-icon-button at bounding box center [1061, 257] width 29 height 29
click at [69, 224] on font "Documents" at bounding box center [67, 224] width 44 height 10
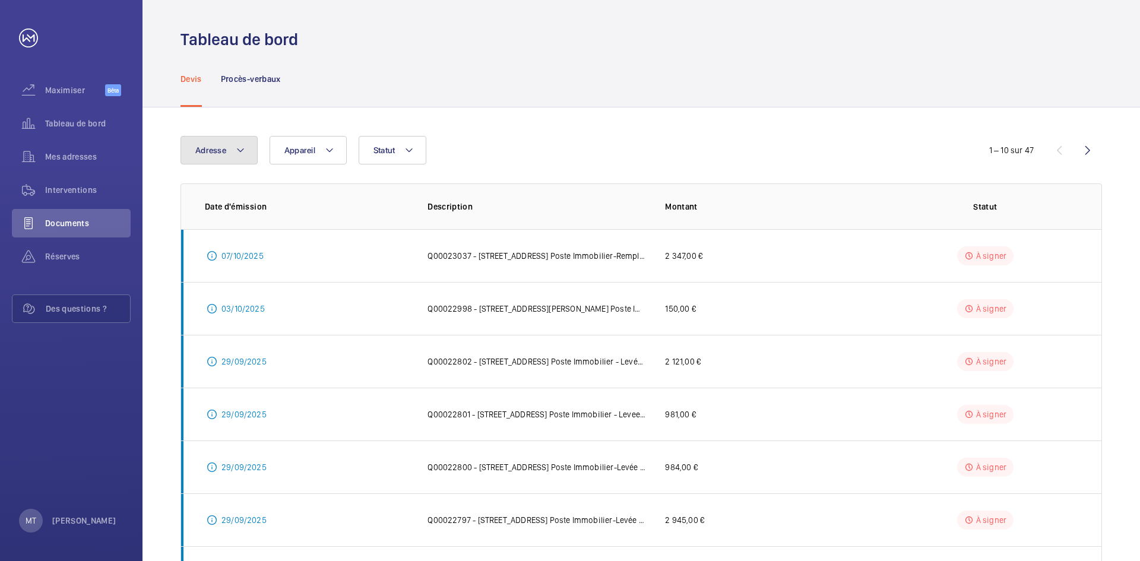
click at [238, 152] on mat-icon at bounding box center [241, 150] width 10 height 14
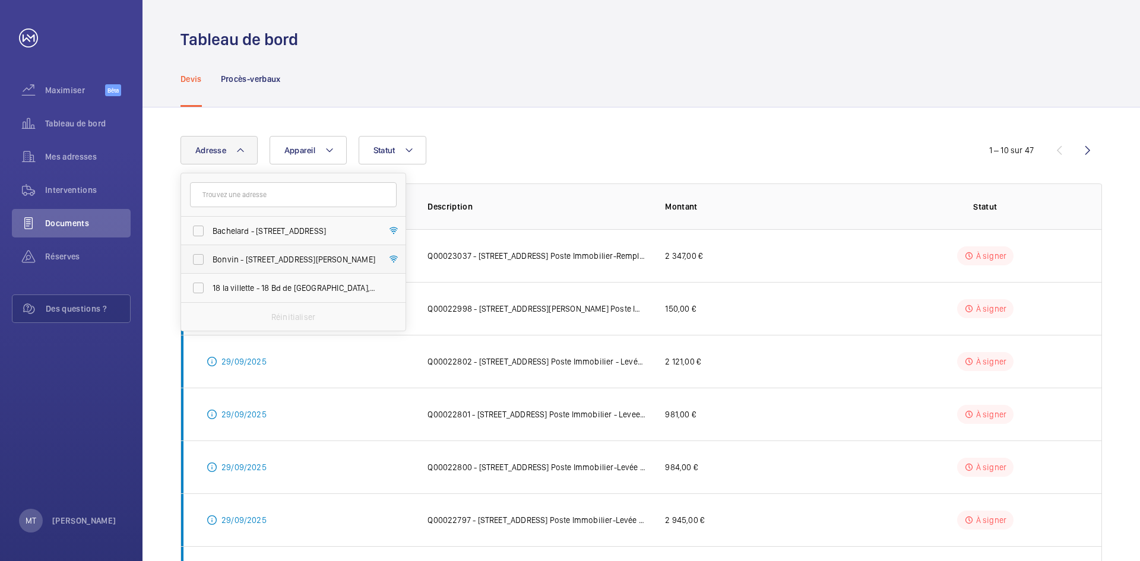
click at [232, 264] on span "Bonvin - [STREET_ADDRESS][PERSON_NAME]" at bounding box center [294, 260] width 163 height 12
click at [210, 264] on input "Bonvin - [STREET_ADDRESS][PERSON_NAME]" at bounding box center [198, 260] width 24 height 24
checkbox input "true"
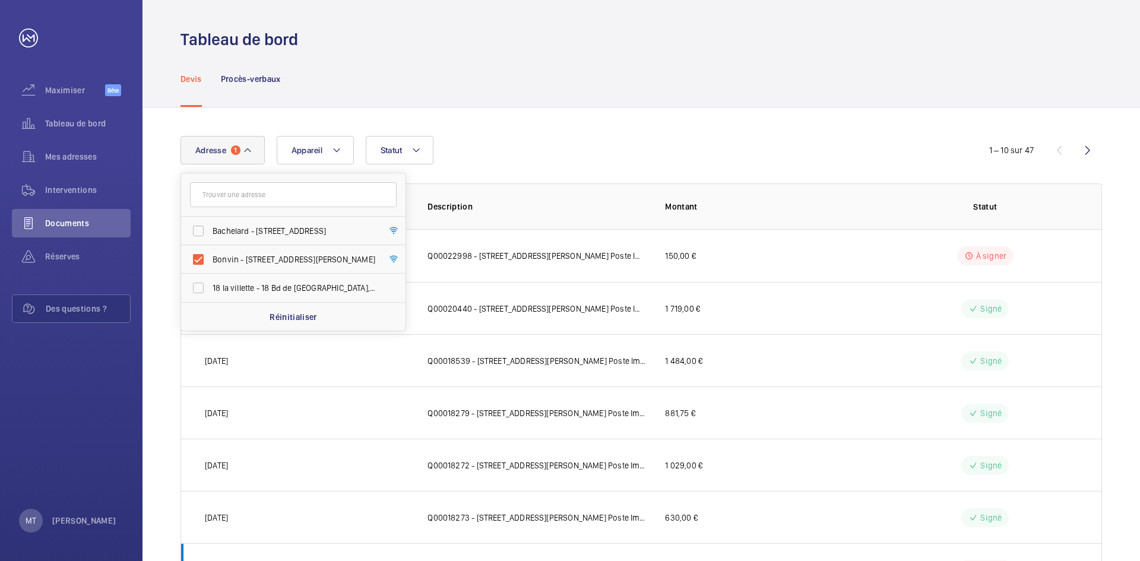
click at [878, 156] on div "Adresse 1 Bachelard - [STREET_ADDRESS][GEOGRAPHIC_DATA] - [STREET_ADDRESS][PERS…" at bounding box center [570, 150] width 779 height 29
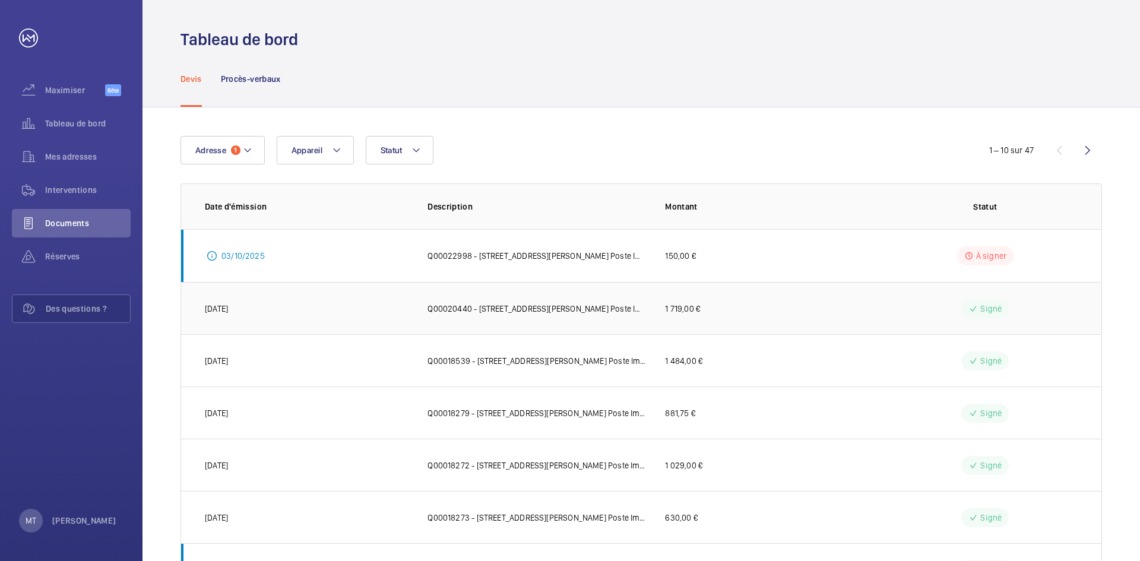
click at [677, 308] on font "1 719,00 €" at bounding box center [682, 309] width 35 height 10
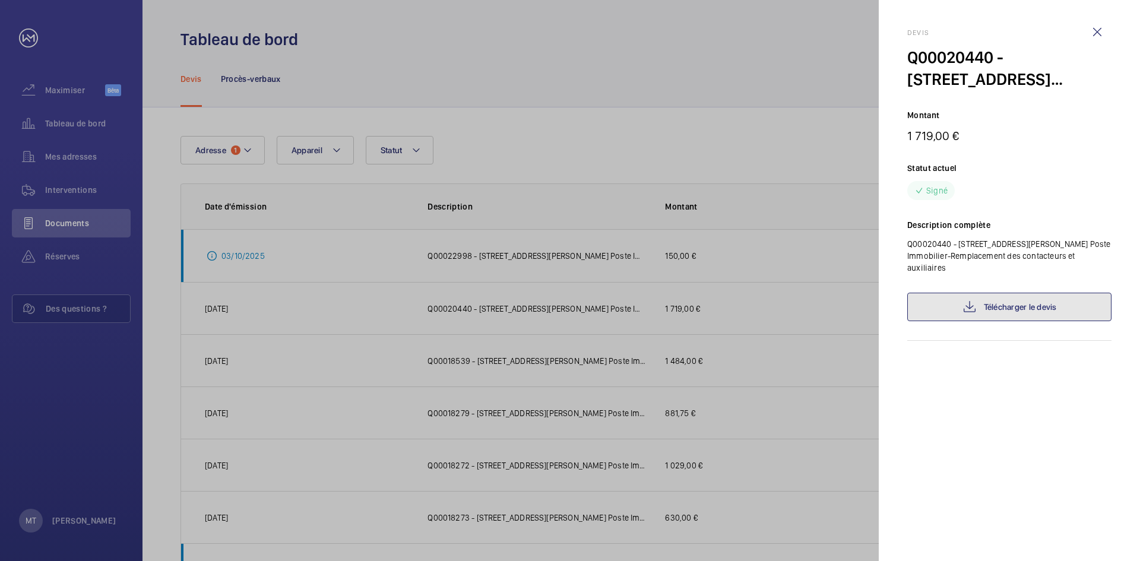
click at [996, 311] on font "Télécharger le devis" at bounding box center [1020, 307] width 73 height 10
